Goal: Transaction & Acquisition: Subscribe to service/newsletter

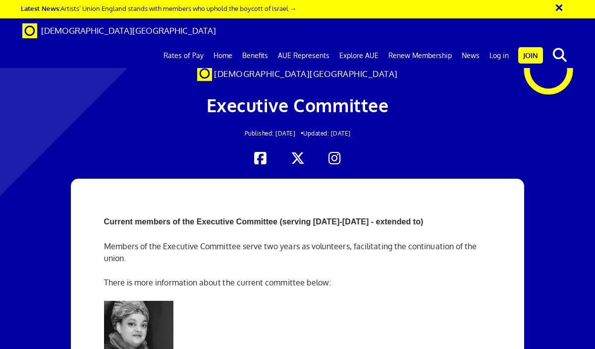
scroll to position [109, 0]
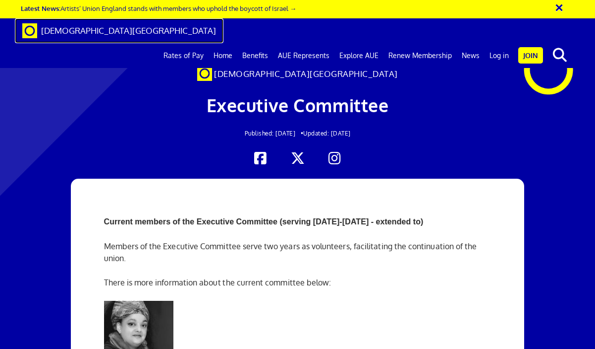
click at [90, 30] on span "[DEMOGRAPHIC_DATA][GEOGRAPHIC_DATA]" at bounding box center [128, 30] width 175 height 10
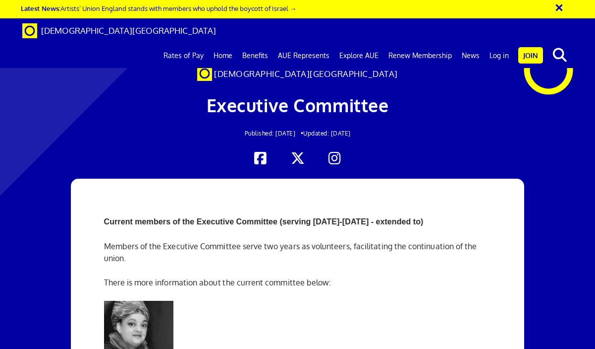
scroll to position [585, 0]
drag, startPoint x: 193, startPoint y: 106, endPoint x: 193, endPoint y: 114, distance: 7.9
copy p "Loraine Monk, London"
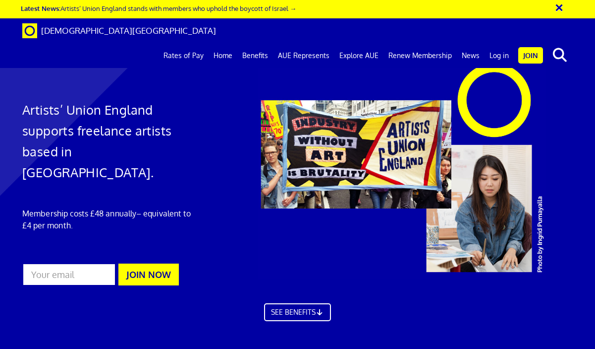
scroll to position [2675, 0]
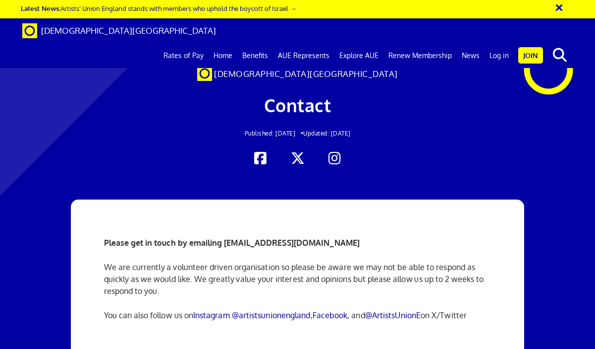
scroll to position [27, 0]
drag, startPoint x: 355, startPoint y: 211, endPoint x: 225, endPoint y: 217, distance: 130.0
click at [225, 236] on p "Please get in touch by emailing [EMAIL_ADDRESS][DOMAIN_NAME]" at bounding box center [298, 242] width 388 height 12
copy strong "[EMAIL_ADDRESS][DOMAIN_NAME]"
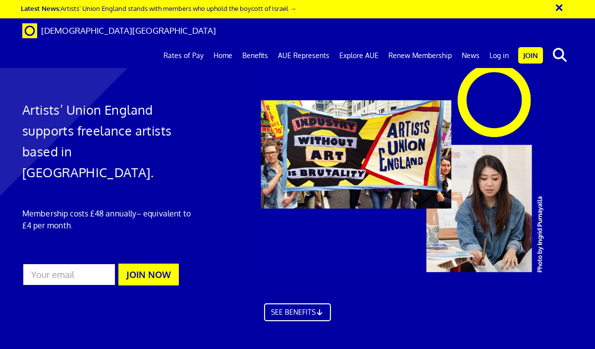
scroll to position [2610, 0]
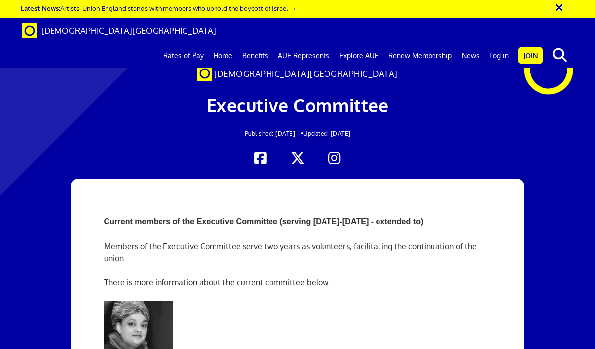
scroll to position [624, 0]
click at [412, 43] on link "Renew Membership" at bounding box center [420, 55] width 73 height 25
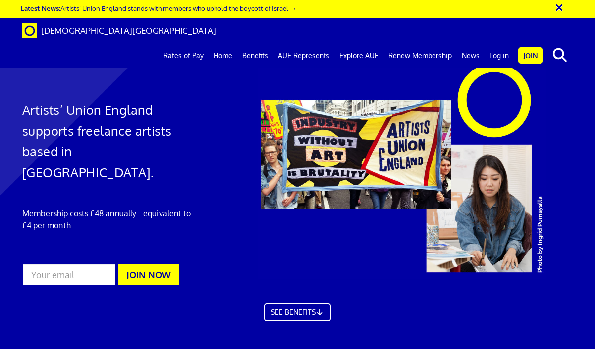
scroll to position [0, 0]
click at [530, 47] on link "Join" at bounding box center [531, 55] width 25 height 16
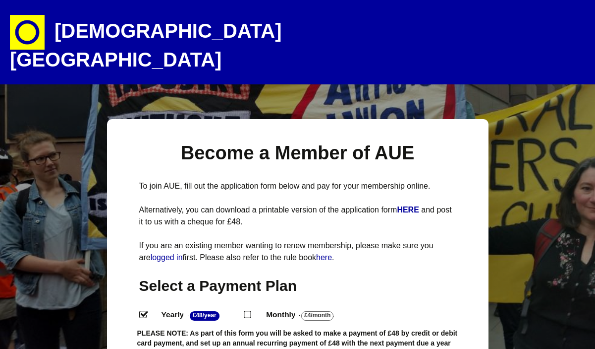
select select
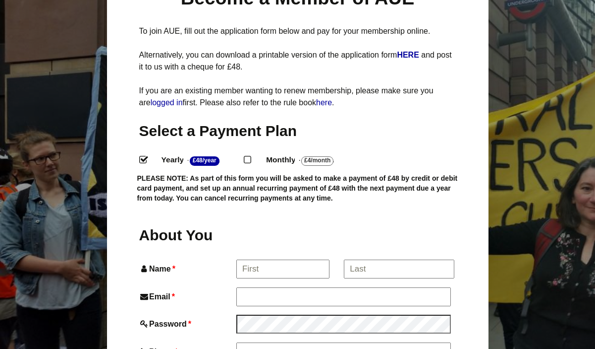
scroll to position [156, 0]
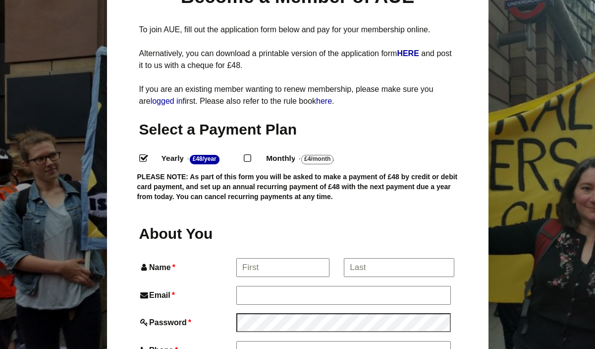
click at [250, 154] on input "Monthly - £4/Month ." at bounding box center [247, 157] width 6 height 6
radio input "true"
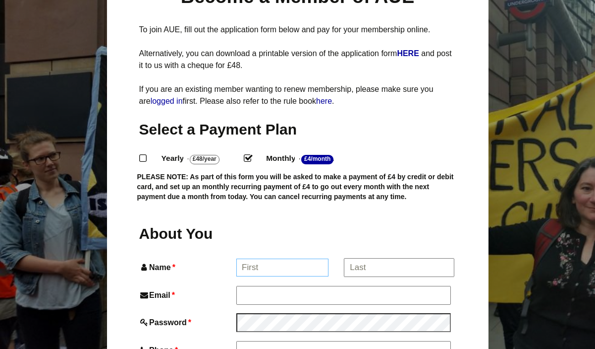
click at [276, 258] on input "Name *" at bounding box center [282, 267] width 92 height 18
type input "David"
type input "David Littlefair"
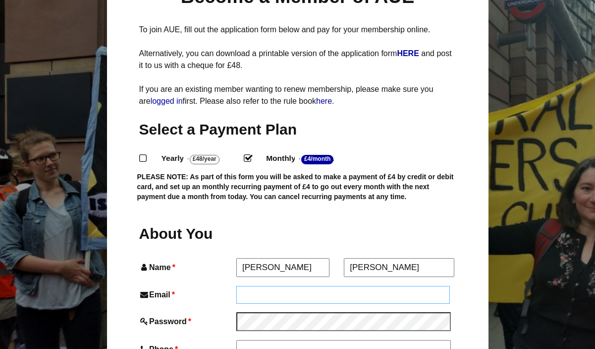
type input "david@portionsforfoxes.net"
type input "07595461351"
type input "Flat 7 new Belmont house, 45 Manor mount"
type input "london"
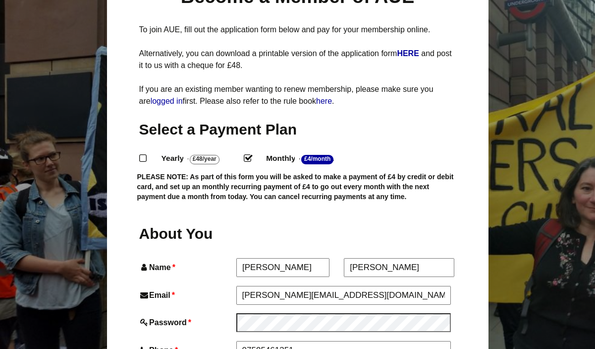
type input "SE23 3PU"
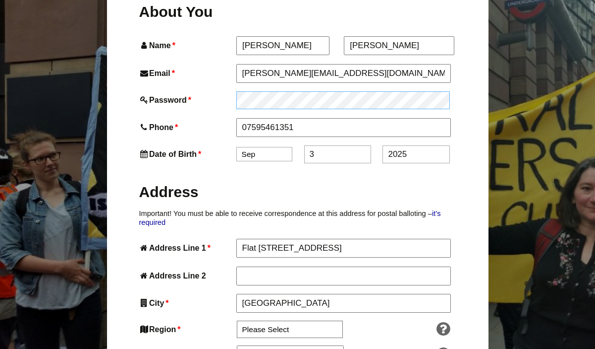
scroll to position [391, 0]
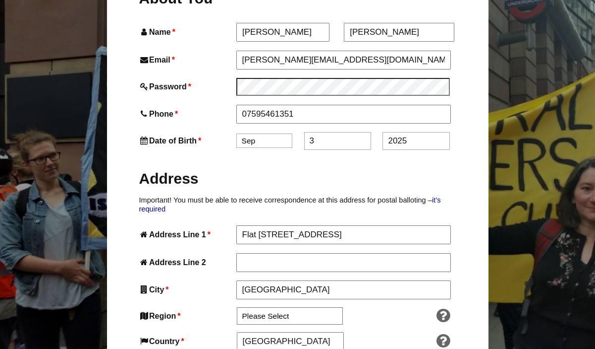
click at [274, 133] on select "Jan Feb Mar Apr May Jun Jul Aug Sep Oct Nov Dec" at bounding box center [264, 140] width 56 height 14
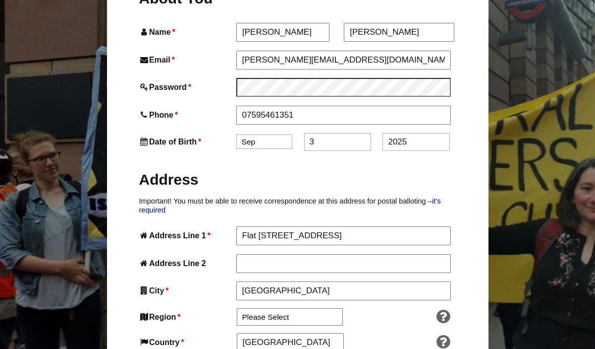
select select "1"
click at [236, 134] on select "Jan Feb Mar Apr May Jun Jul Aug Sep Oct Nov Dec" at bounding box center [264, 141] width 56 height 14
click at [322, 133] on input "3" at bounding box center [337, 142] width 67 height 18
type input "30"
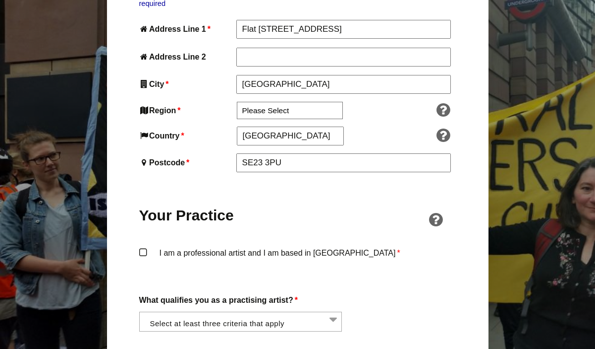
scroll to position [599, 0]
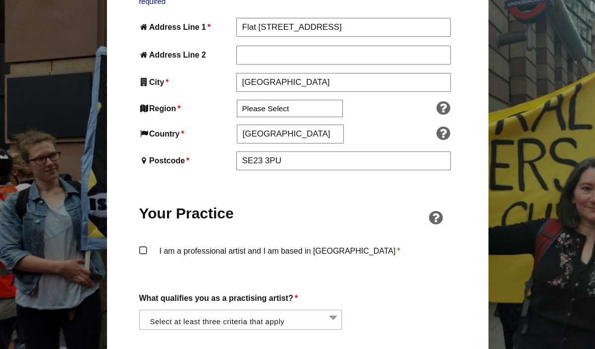
type input "1986"
click at [200, 244] on label "I am a professional artist and I am based in England *" at bounding box center [297, 259] width 317 height 30
click at [0, 0] on input "I am a professional artist and I am based in England *" at bounding box center [0, 0] width 0 height 0
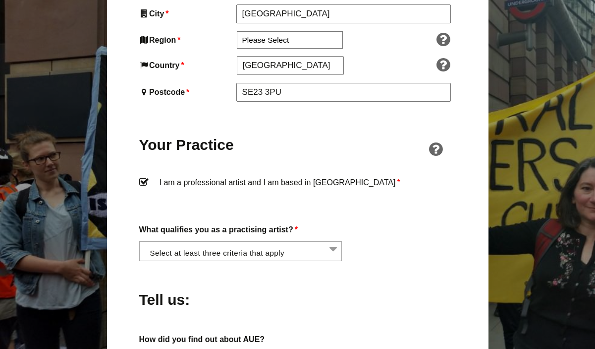
scroll to position [678, 0]
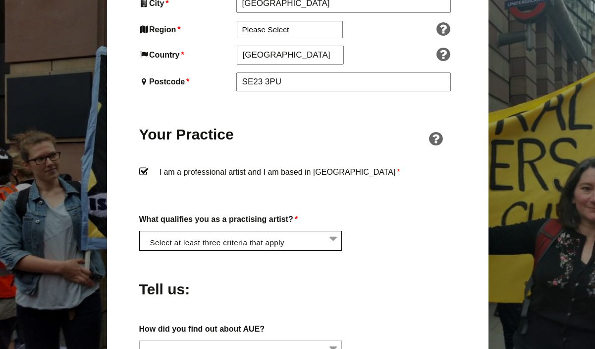
click at [293, 231] on li at bounding box center [243, 239] width 203 height 17
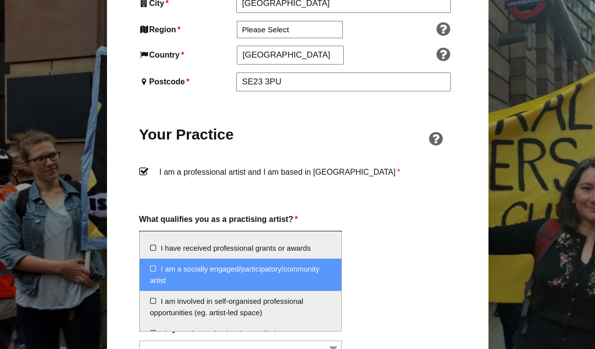
scroll to position [0, 0]
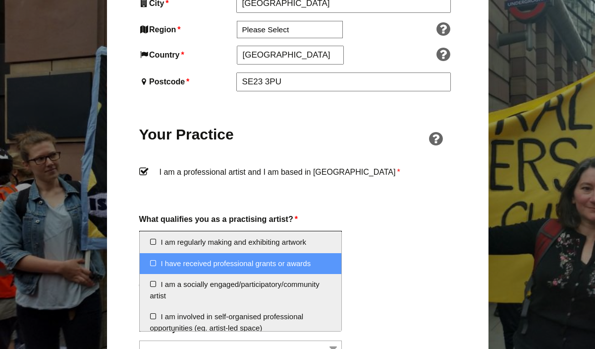
click at [284, 263] on li "I have received professional grants or awards" at bounding box center [241, 263] width 202 height 21
select select "received_grants_or_awards"
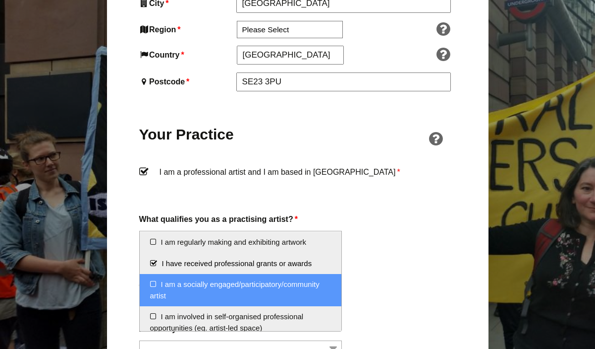
click at [300, 285] on li "I am a socially engaged/participatory/community artist" at bounding box center [241, 290] width 202 height 32
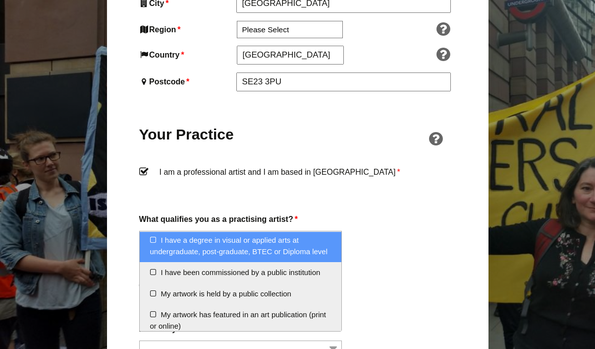
scroll to position [112, 0]
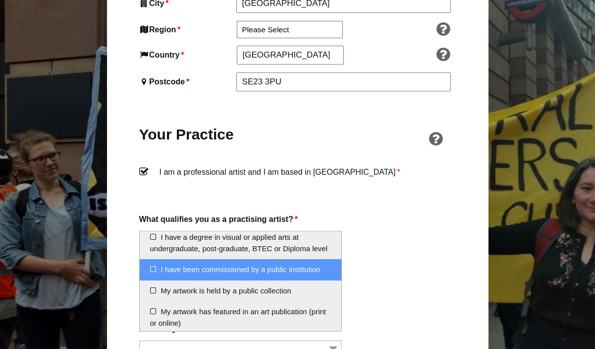
click at [286, 270] on li "I have been commissioned by a public institution" at bounding box center [241, 269] width 202 height 21
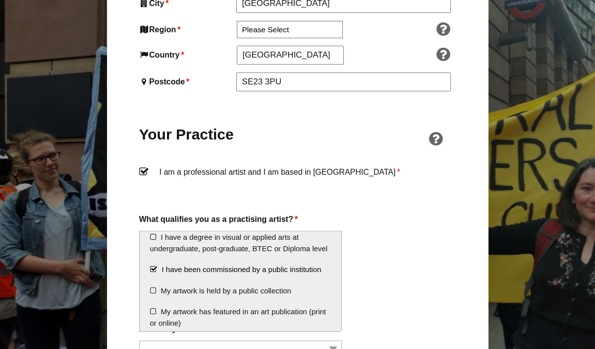
click at [394, 263] on div "Tell us:" at bounding box center [297, 286] width 317 height 54
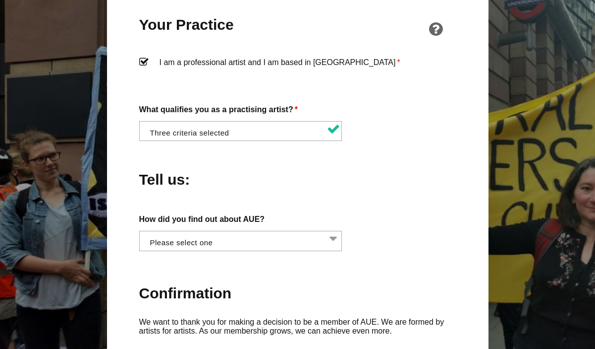
scroll to position [819, 0]
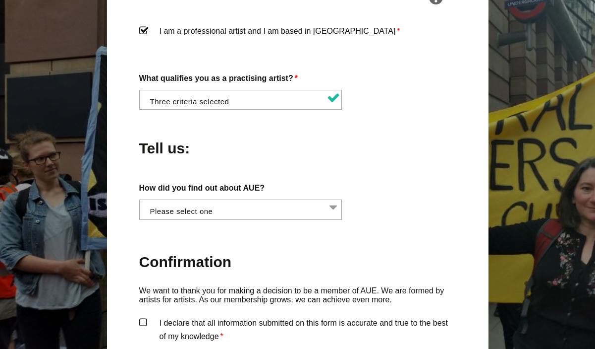
click at [310, 200] on li at bounding box center [243, 208] width 203 height 17
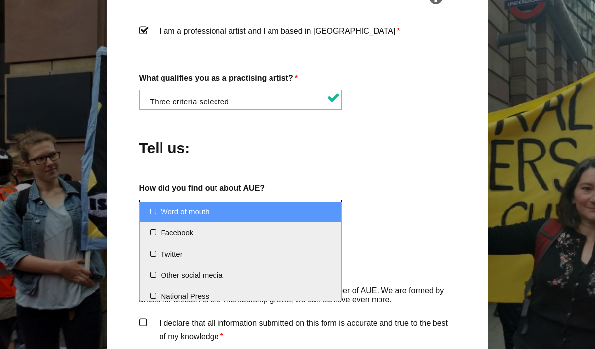
select select "Word of mouth"
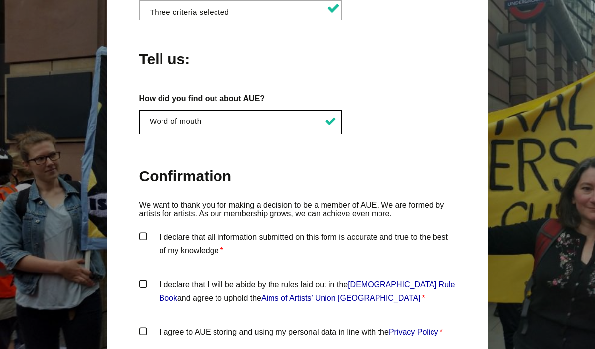
scroll to position [958, 0]
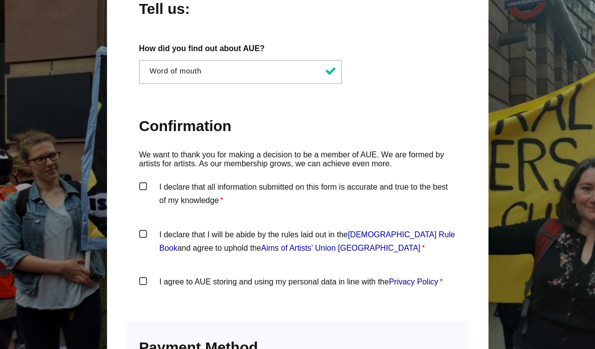
click at [145, 180] on label "I declare that all information submitted on this form is accurate and true to t…" at bounding box center [297, 195] width 317 height 30
click at [0, 0] on input "I declare that all information submitted on this form is accurate and true to t…" at bounding box center [0, 0] width 0 height 0
click at [145, 228] on label "I declare that I will be abide by the rules laid out in the Artists' Union Engl…" at bounding box center [297, 243] width 317 height 30
click at [0, 0] on input "I declare that I will be abide by the rules laid out in the Artists' Union Engl…" at bounding box center [0, 0] width 0 height 0
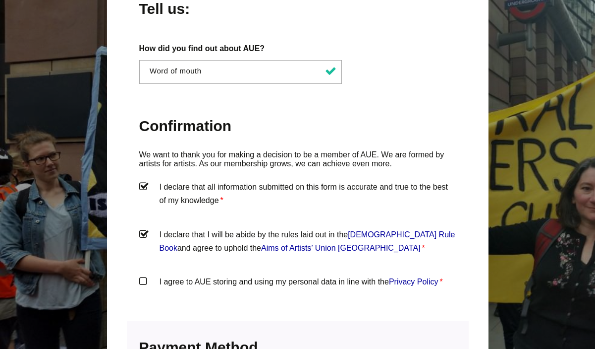
click at [144, 275] on label "I agree to AUE storing and using my personal data in line with the Privacy Poli…" at bounding box center [297, 290] width 317 height 30
click at [0, 0] on input "I agree to AUE storing and using my personal data in line with the Privacy Poli…" at bounding box center [0, 0] width 0 height 0
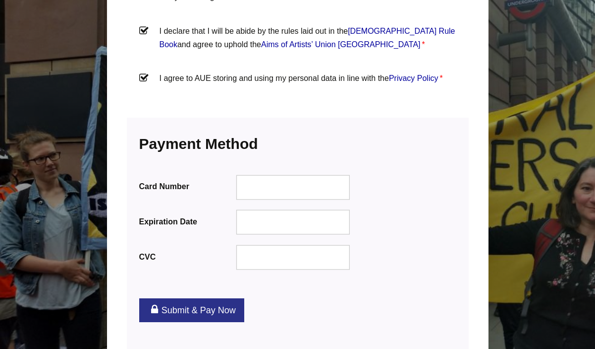
scroll to position [1199, 0]
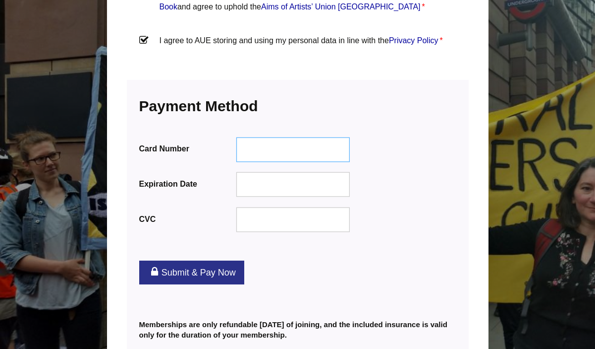
click at [281, 137] on div at bounding box center [293, 149] width 114 height 25
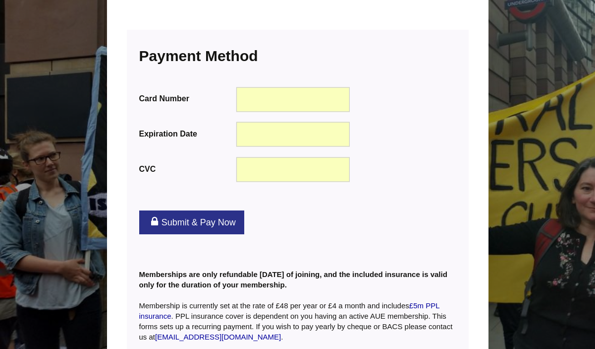
scroll to position [1319, 0]
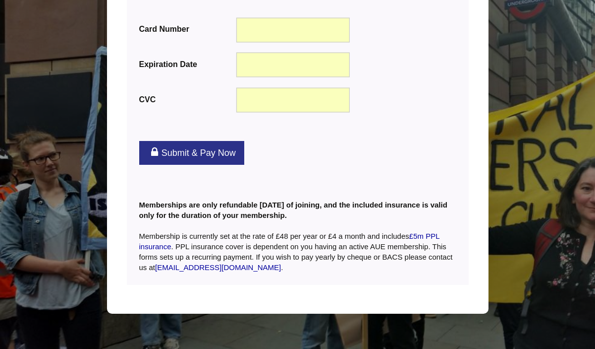
click at [191, 141] on link "Submit & Pay Now" at bounding box center [191, 153] width 105 height 24
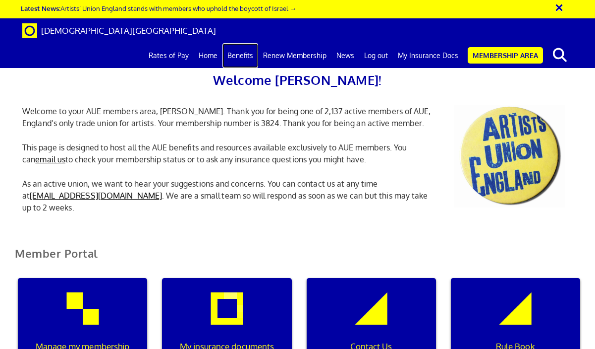
click at [241, 43] on link "Benefits" at bounding box center [241, 55] width 36 height 25
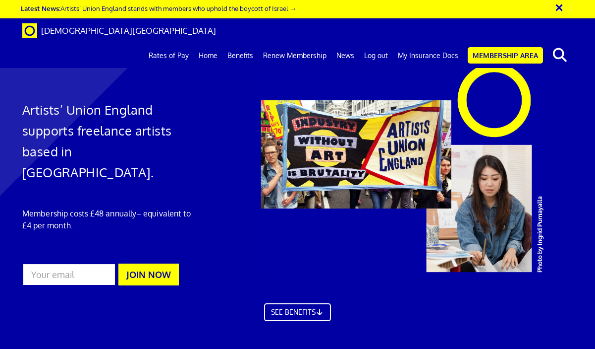
scroll to position [526, 0]
click at [179, 43] on link "Rates of Pay" at bounding box center [169, 55] width 50 height 25
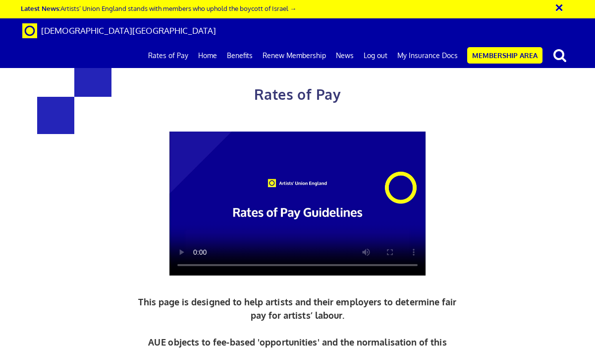
scroll to position [2632, 0]
click at [323, 164] on video at bounding box center [298, 203] width 256 height 144
